Goal: Find specific page/section: Find specific page/section

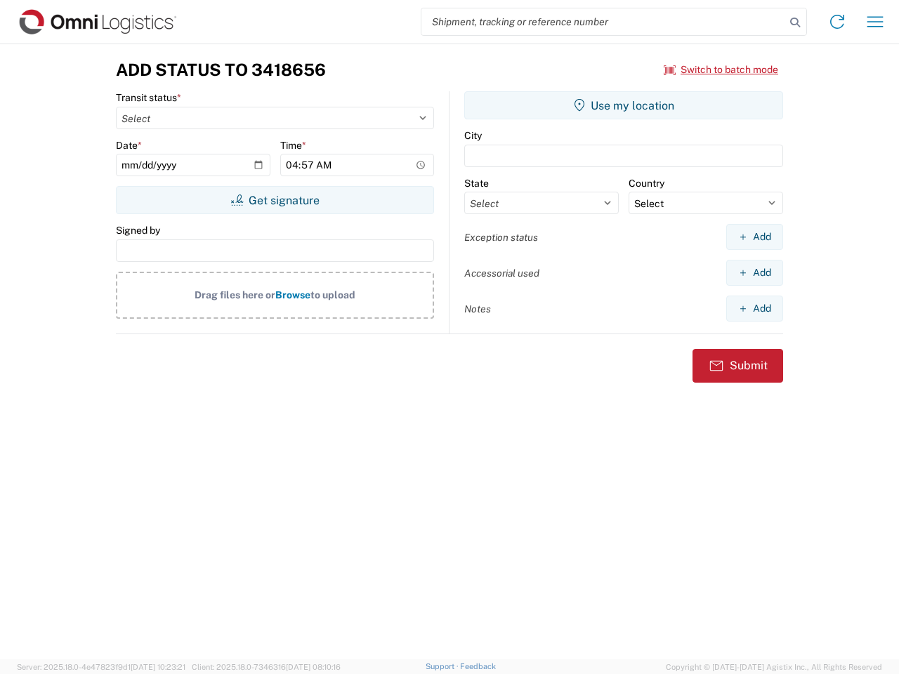
click at [603, 22] on input "search" at bounding box center [603, 21] width 364 height 27
click at [795, 22] on icon at bounding box center [795, 23] width 20 height 20
click at [837, 22] on icon at bounding box center [836, 22] width 22 height 22
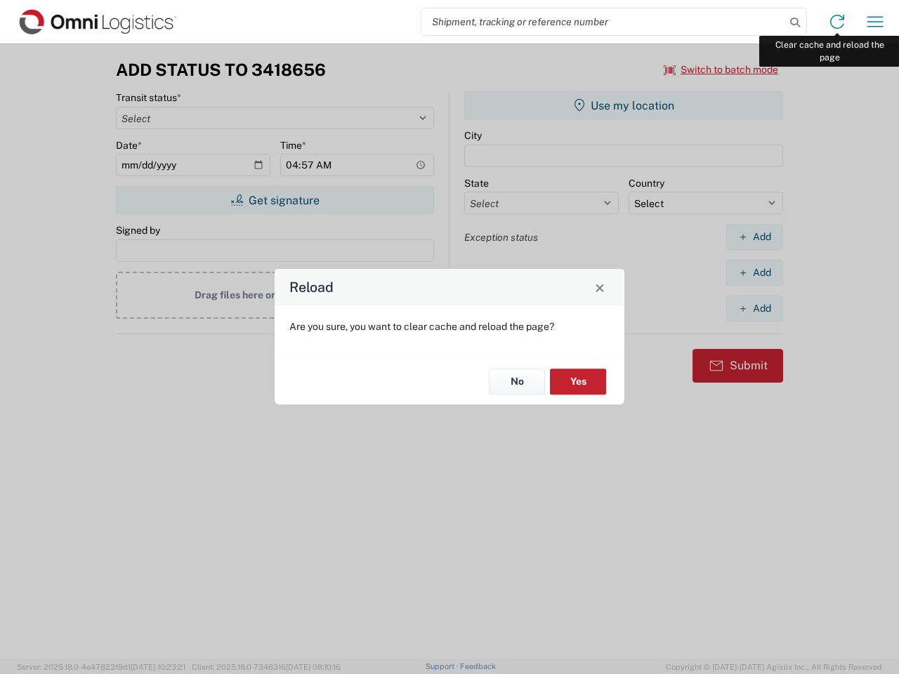
click at [875, 22] on div "Reload Are you sure, you want to clear cache and reload the page? No Yes" at bounding box center [449, 337] width 899 height 674
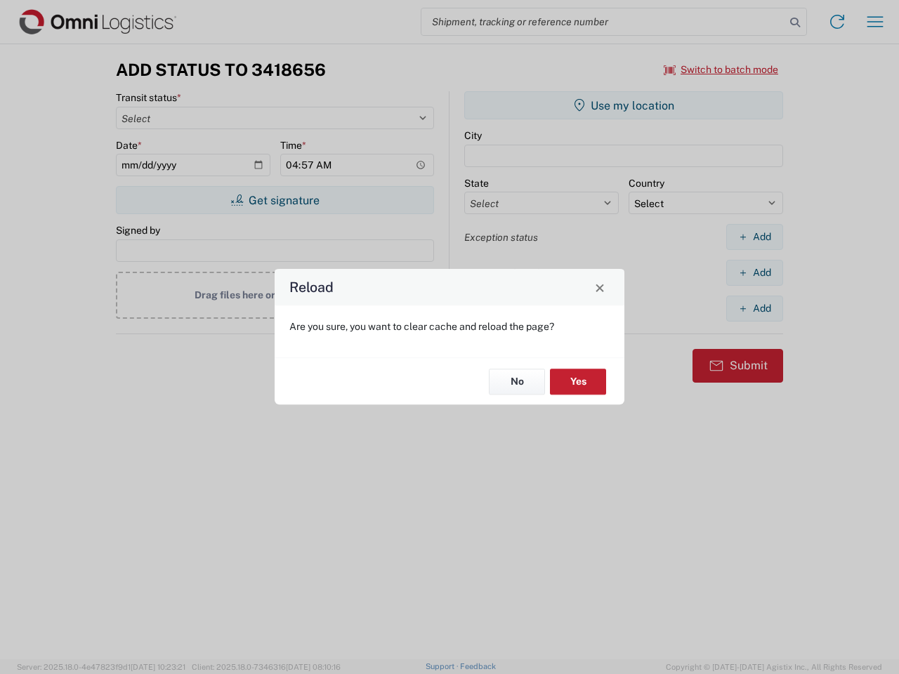
click at [721, 69] on div "Reload Are you sure, you want to clear cache and reload the page? No Yes" at bounding box center [449, 337] width 899 height 674
click at [274, 200] on div "Reload Are you sure, you want to clear cache and reload the page? No Yes" at bounding box center [449, 337] width 899 height 674
click at [623, 105] on div "Reload Are you sure, you want to clear cache and reload the page? No Yes" at bounding box center [449, 337] width 899 height 674
click at [754, 237] on div "Reload Are you sure, you want to clear cache and reload the page? No Yes" at bounding box center [449, 337] width 899 height 674
click at [754, 272] on div "Reload Are you sure, you want to clear cache and reload the page? No Yes" at bounding box center [449, 337] width 899 height 674
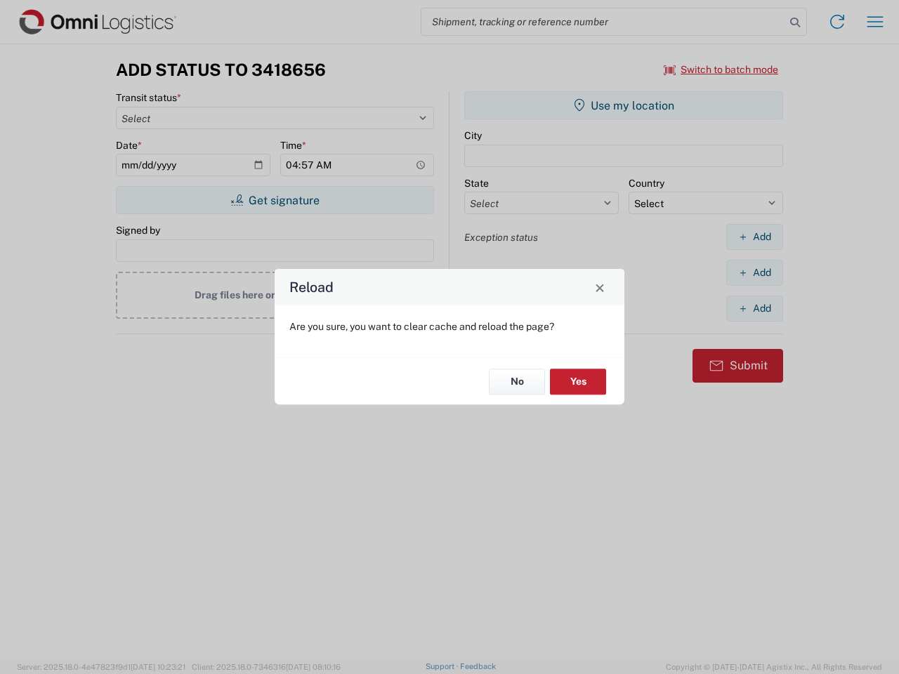
click at [754, 308] on div "Reload Are you sure, you want to clear cache and reload the page? No Yes" at bounding box center [449, 337] width 899 height 674
